Goal: Find specific page/section: Find specific page/section

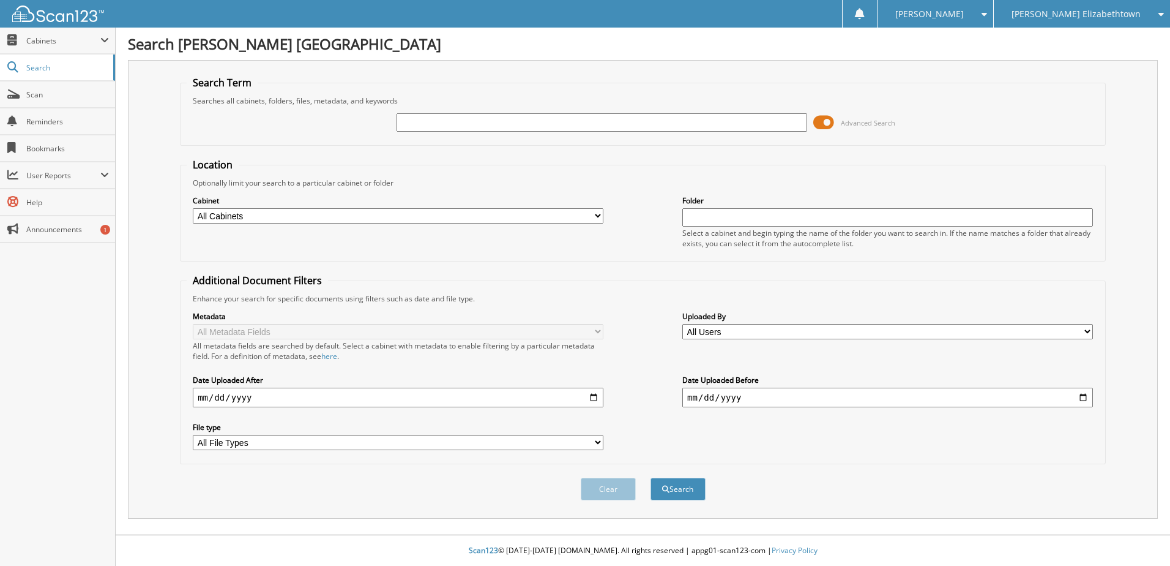
click at [482, 121] on input "text" at bounding box center [602, 122] width 411 height 18
type input "630831"
click at [651, 477] on button "Search" at bounding box center [678, 488] width 55 height 23
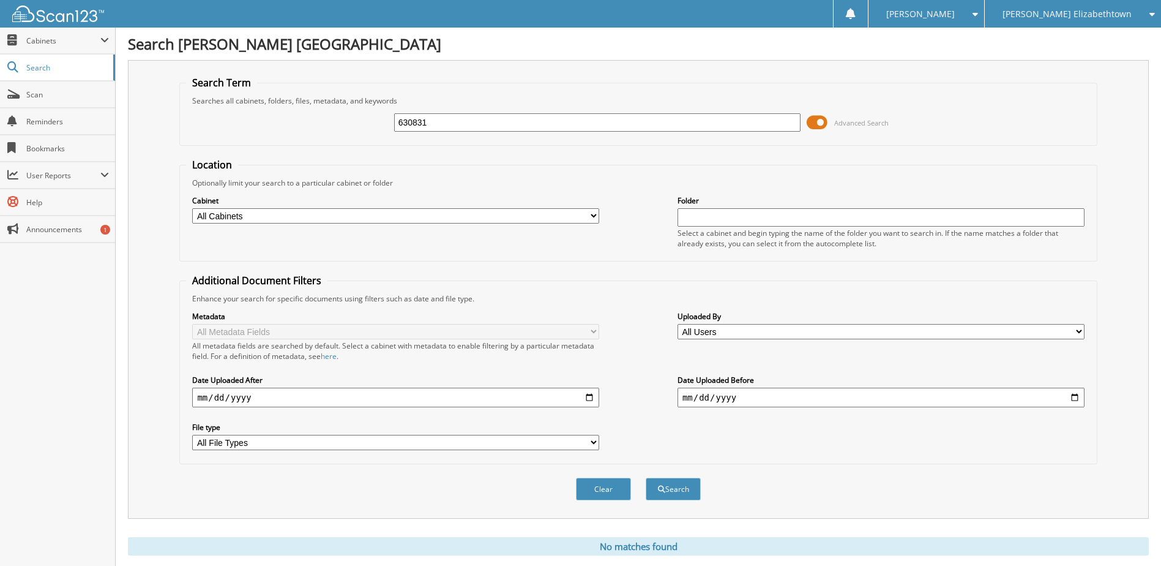
drag, startPoint x: 410, startPoint y: 122, endPoint x: 327, endPoint y: 122, distance: 83.2
click at [327, 122] on div "630831 Advanced Search" at bounding box center [638, 122] width 904 height 33
type input "PL141172"
click at [646, 477] on button "Search" at bounding box center [673, 488] width 55 height 23
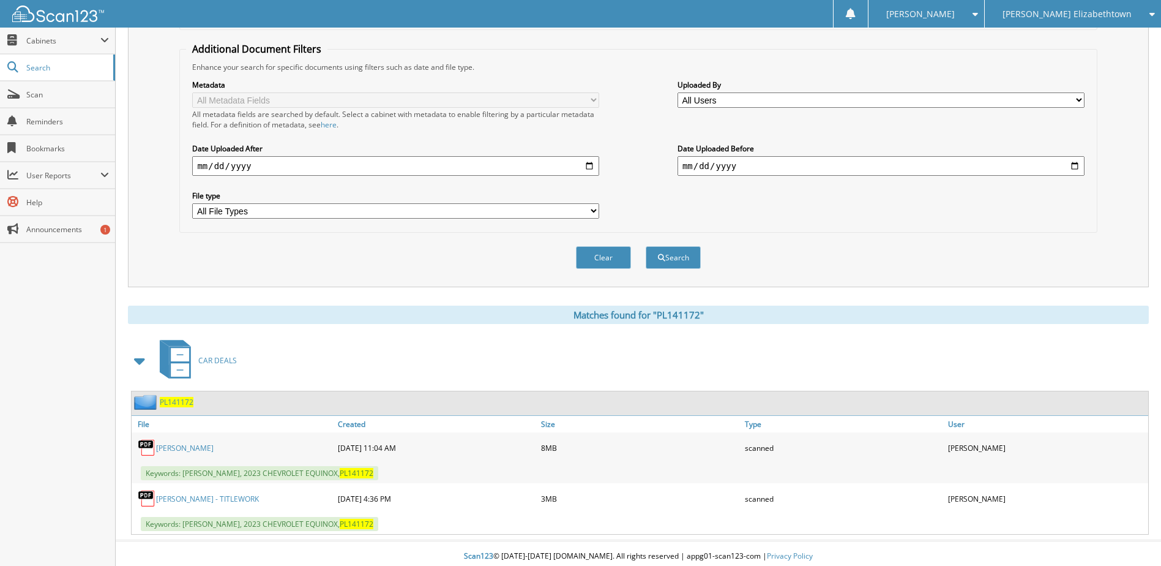
scroll to position [237, 0]
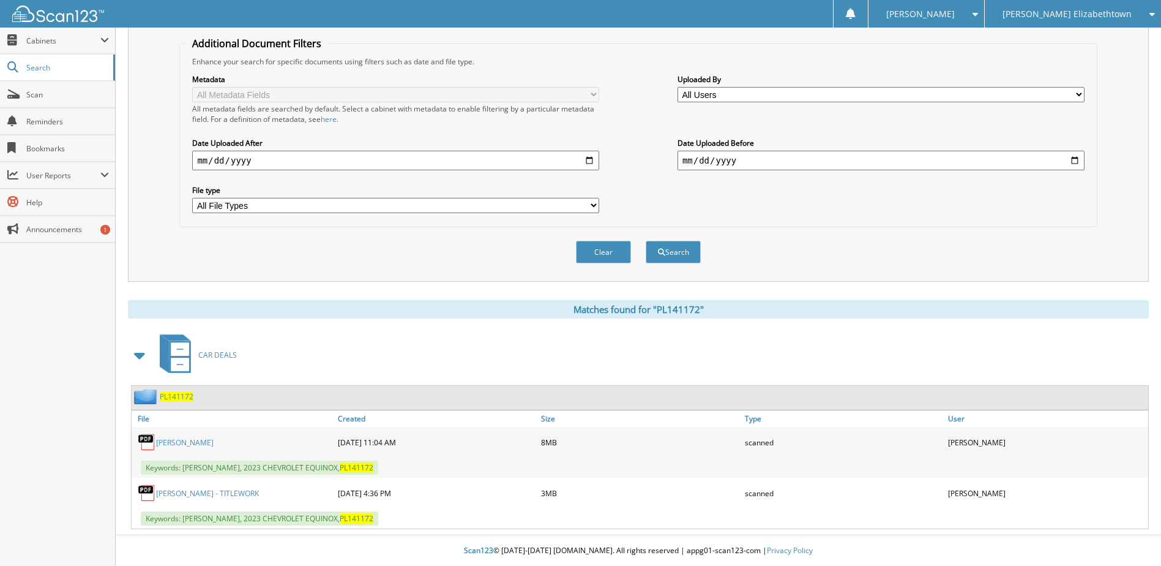
click at [933, 13] on span "[PERSON_NAME]" at bounding box center [920, 13] width 69 height 7
click at [943, 59] on link "Logout" at bounding box center [927, 59] width 116 height 21
